Goal: Navigation & Orientation: Find specific page/section

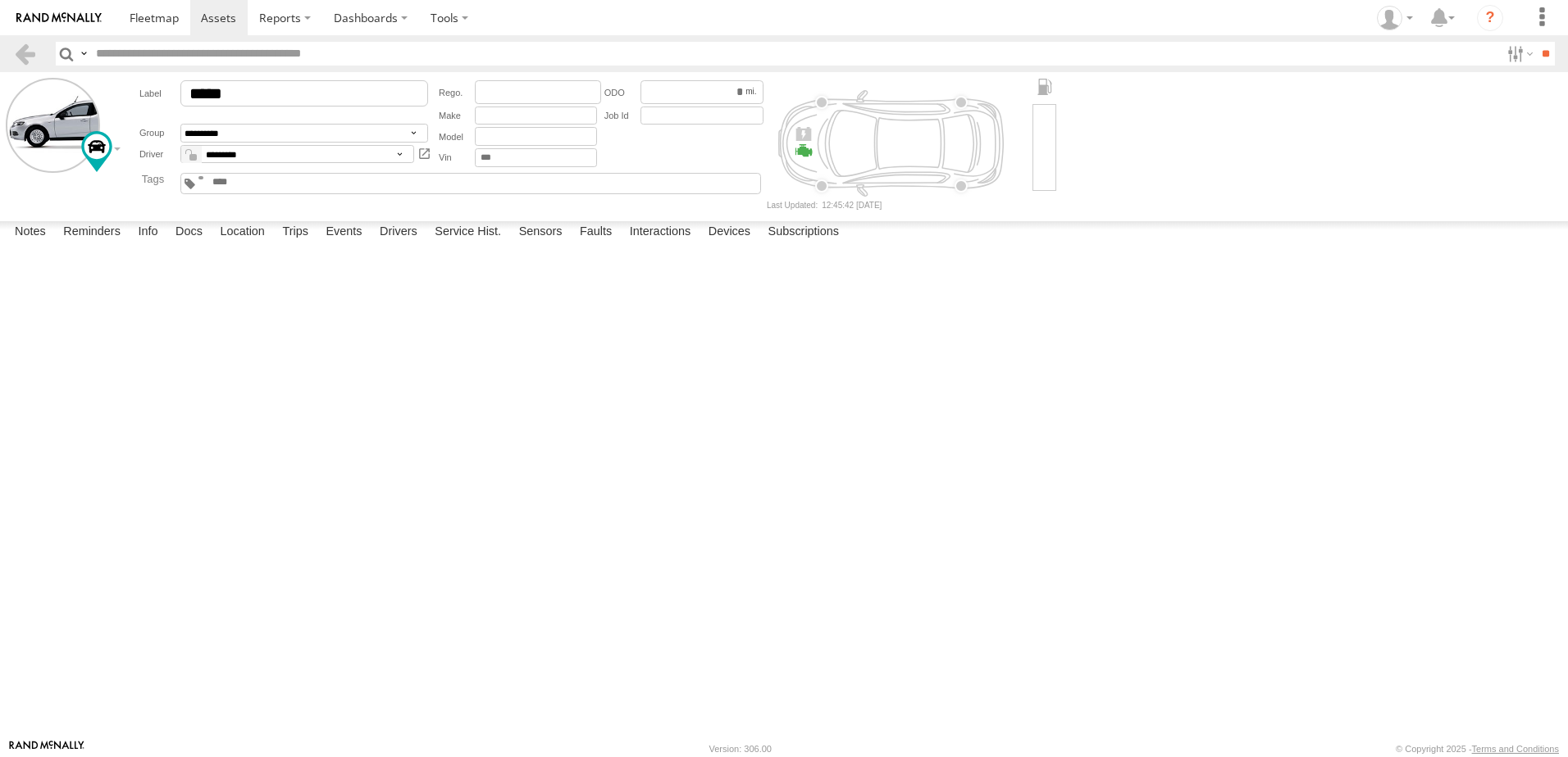
click at [41, 19] on img at bounding box center [58, 18] width 85 height 11
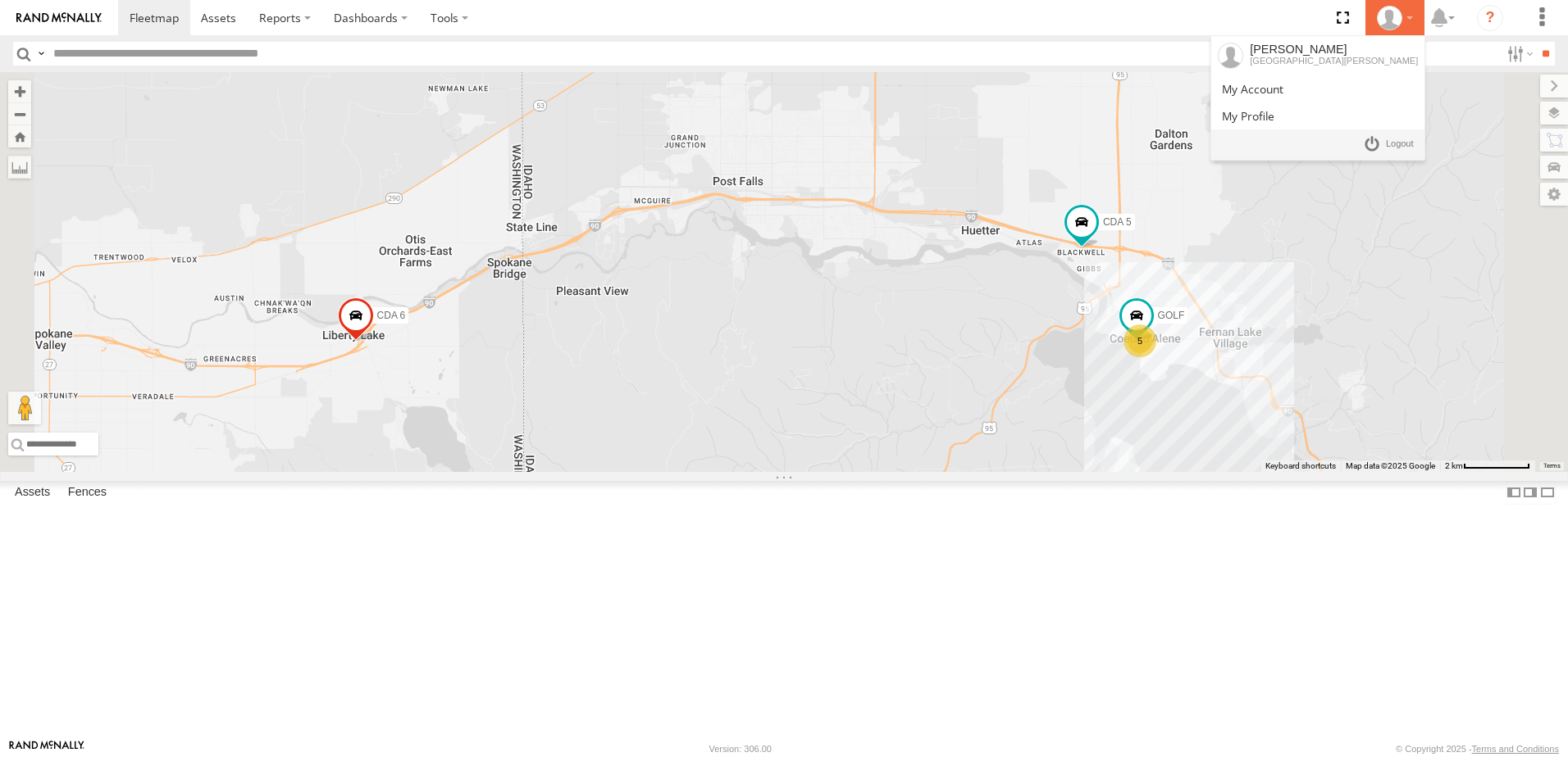
click at [1402, 10] on div at bounding box center [1394, 18] width 48 height 25
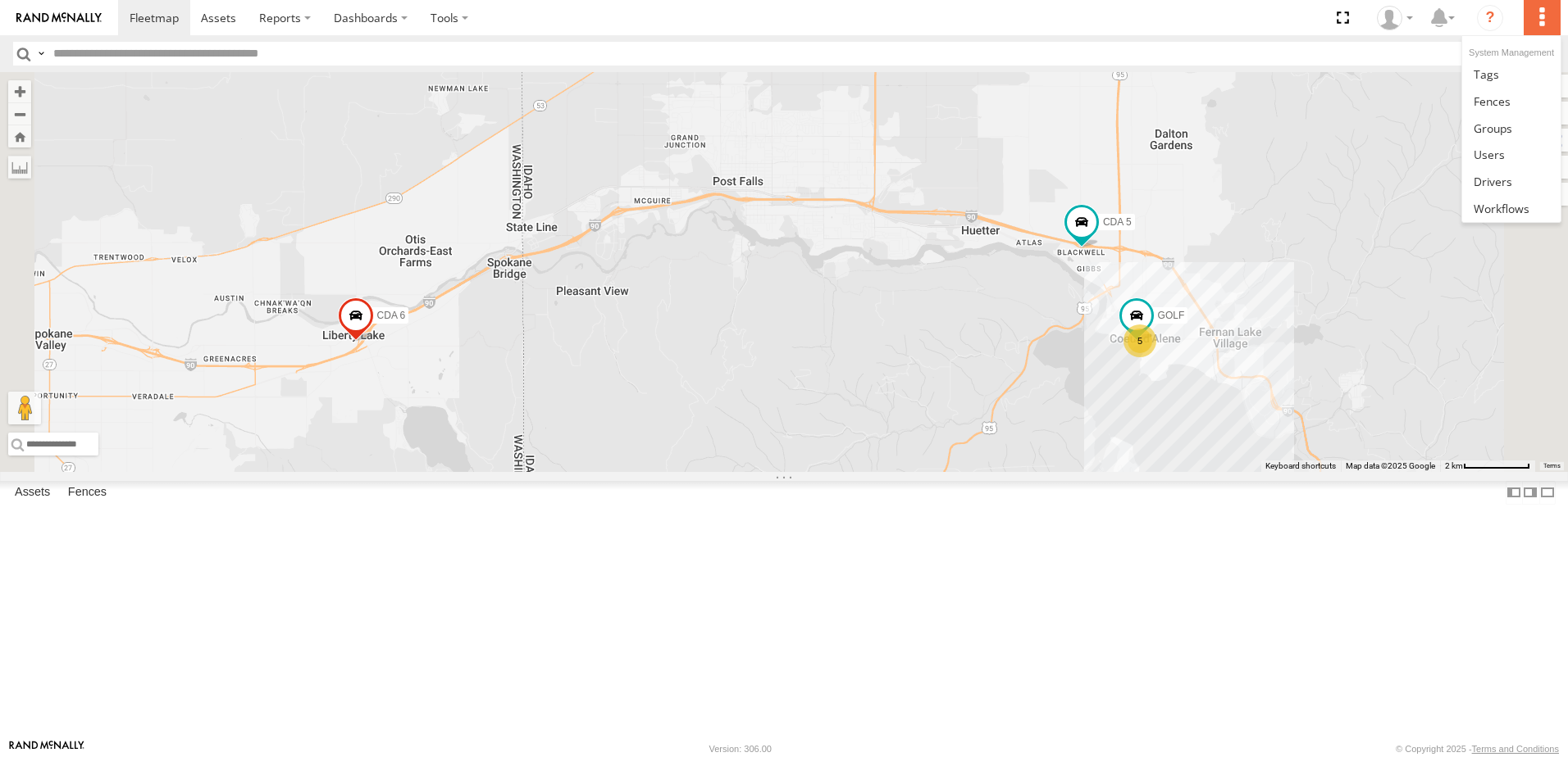
click at [1540, 14] on label at bounding box center [1541, 17] width 36 height 35
click at [1510, 154] on link at bounding box center [1511, 154] width 97 height 27
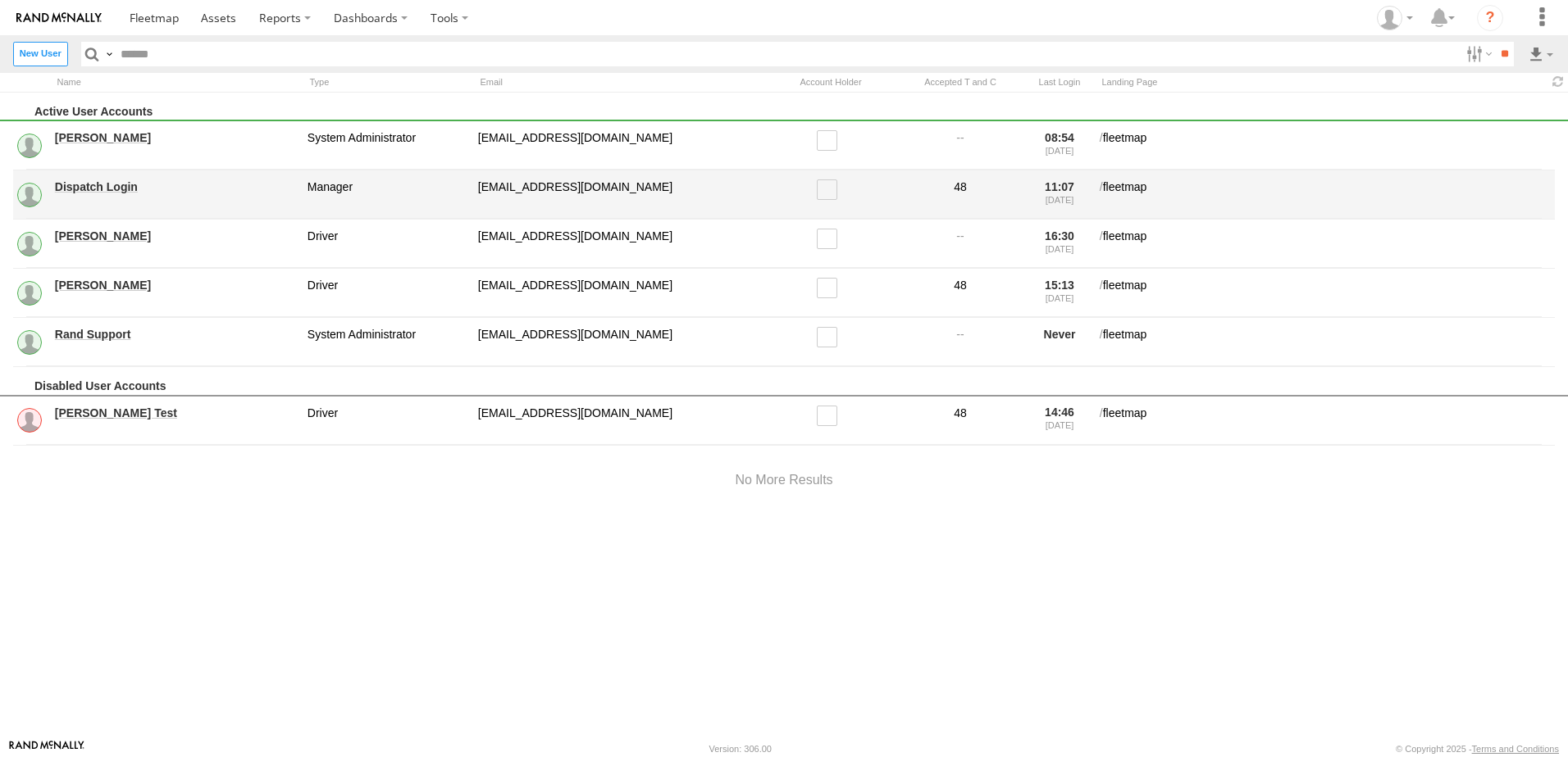
click at [93, 184] on link "Dispatch Login" at bounding box center [175, 186] width 241 height 14
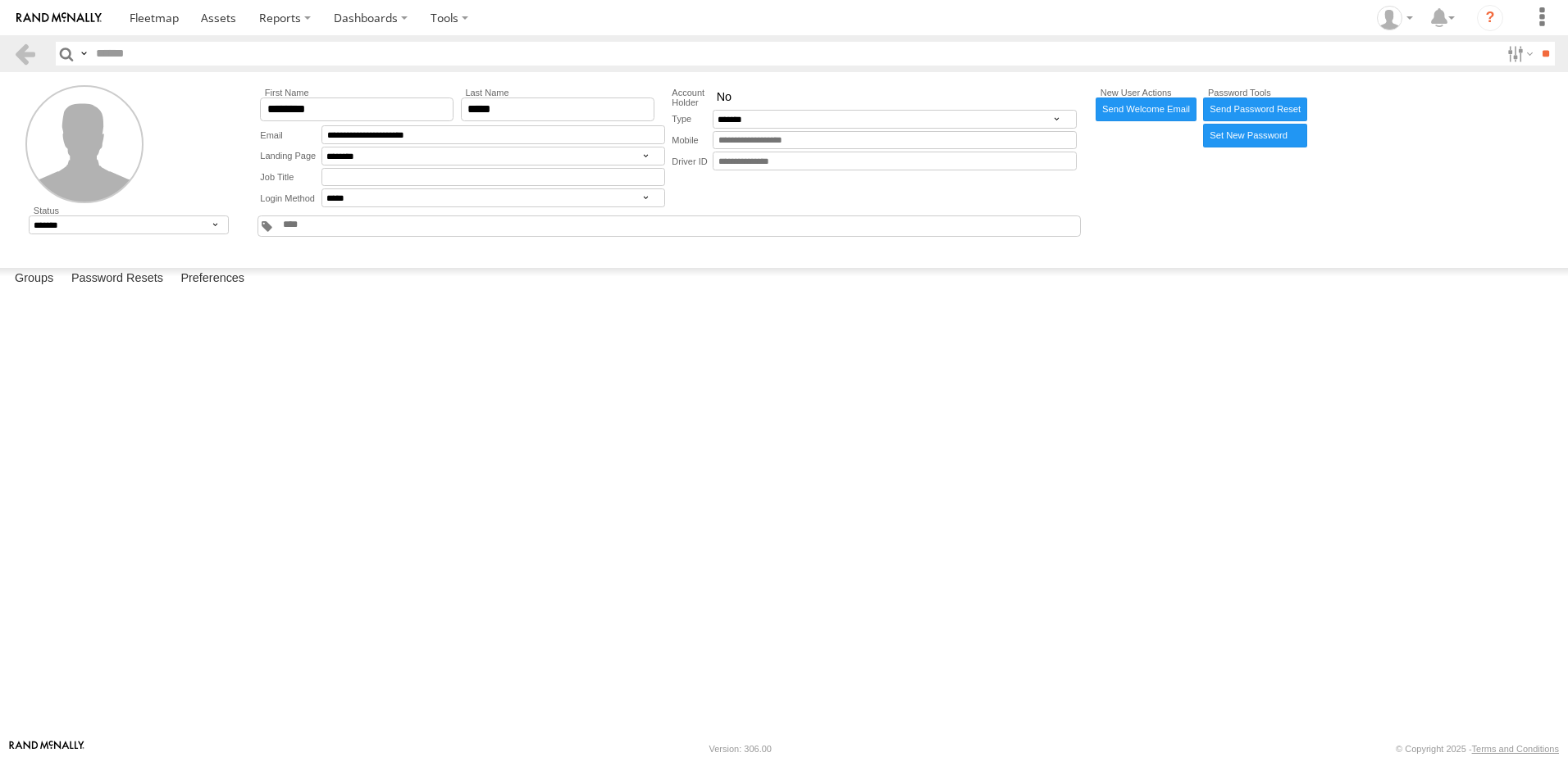
click at [80, 21] on img at bounding box center [58, 18] width 85 height 11
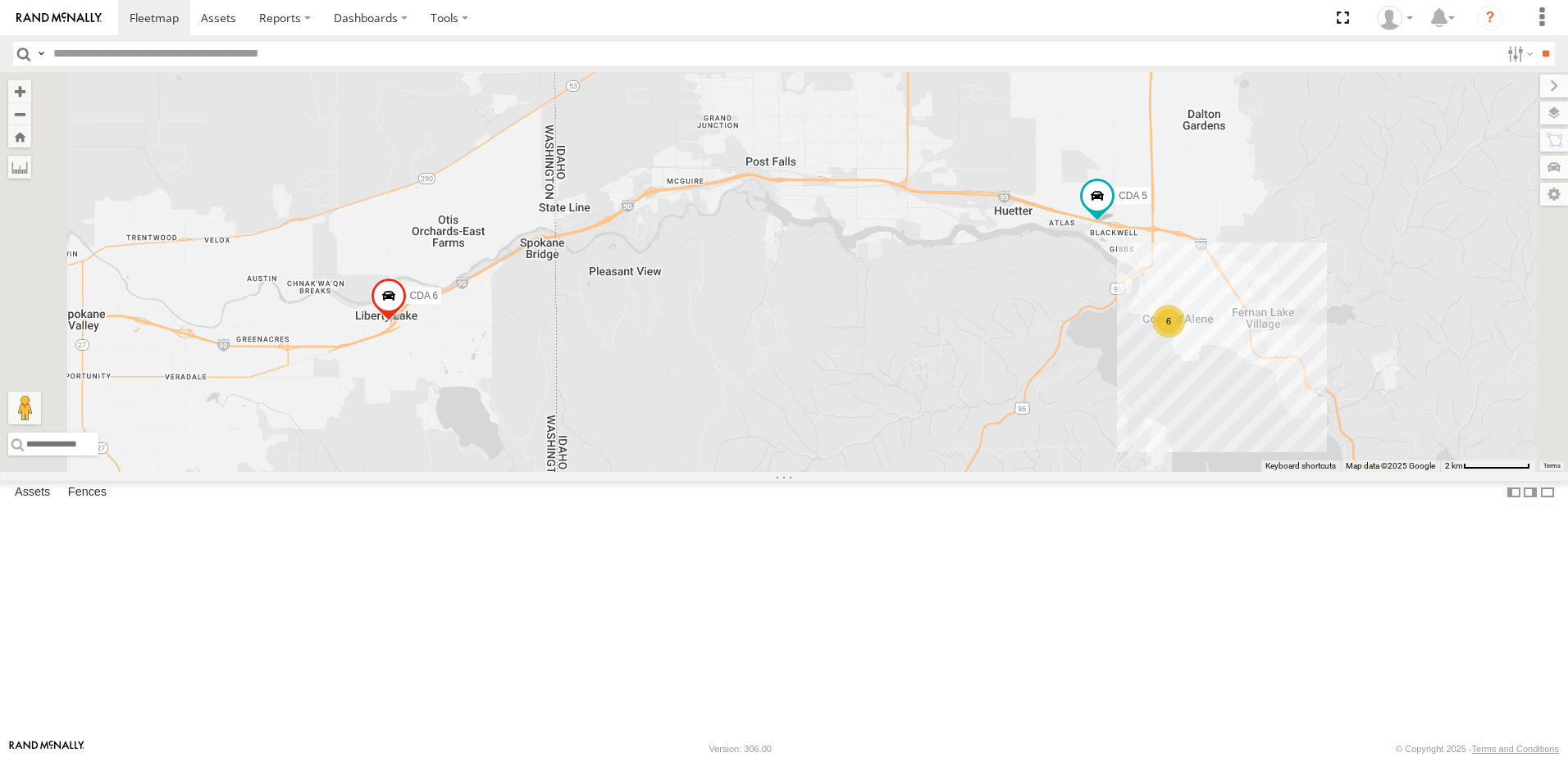
click at [0, 0] on div "CDA 6 All Assets" at bounding box center [0, 0] width 0 height 0
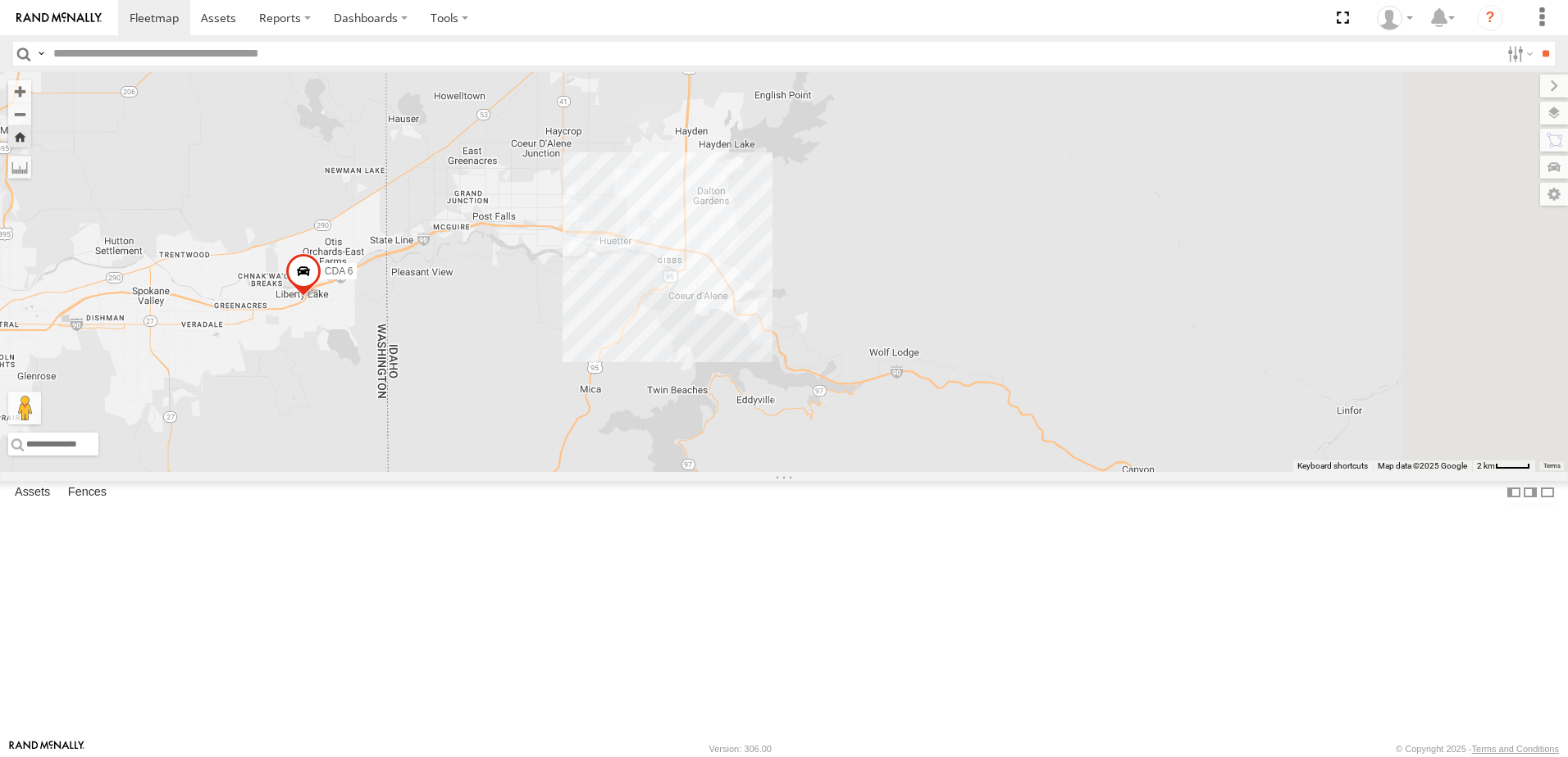
drag, startPoint x: 1024, startPoint y: 520, endPoint x: 774, endPoint y: 484, distance: 252.6
click at [774, 472] on div "CDA 6" at bounding box center [784, 272] width 1568 height 399
